Goal: Information Seeking & Learning: Learn about a topic

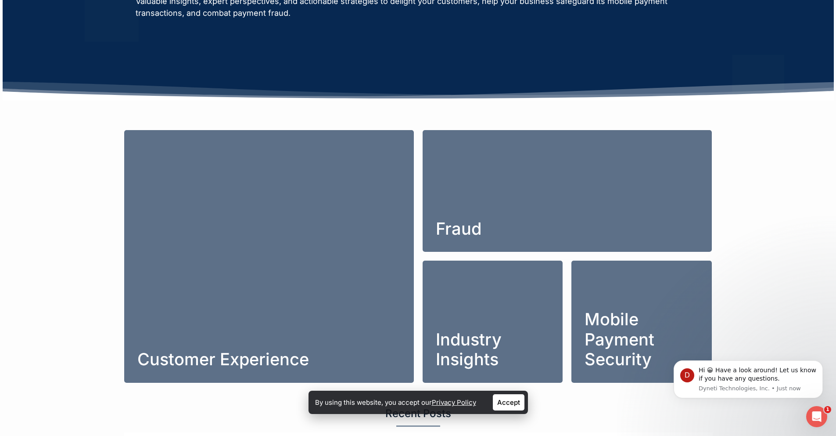
scroll to position [152, 0]
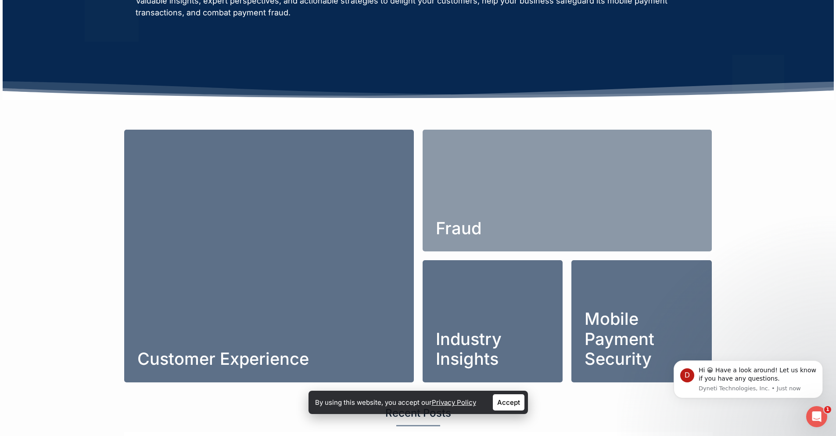
click at [509, 213] on link "Fraud" at bounding box center [568, 191] width 290 height 122
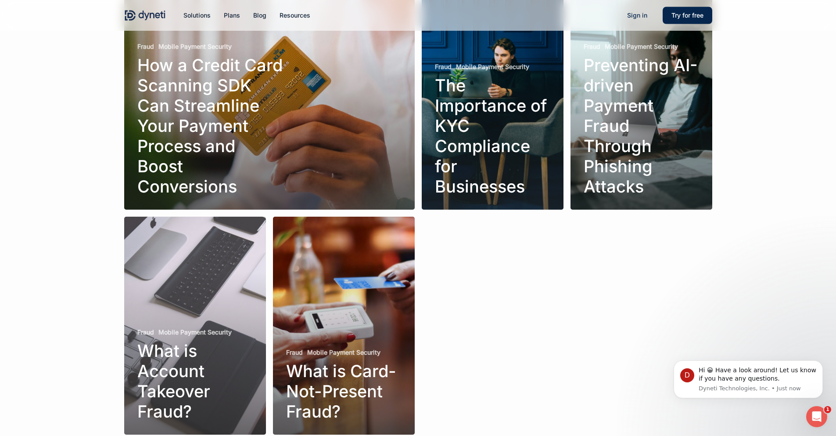
scroll to position [136, 0]
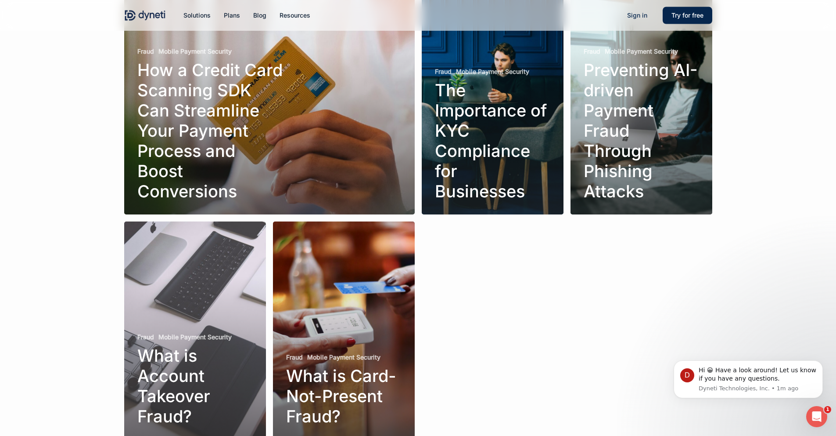
click at [267, 140] on link "How a Credit Card Scanning SDK Can Streamline Your Payment Process and Boost Co…" at bounding box center [269, 105] width 291 height 218
